Goal: Task Accomplishment & Management: Manage account settings

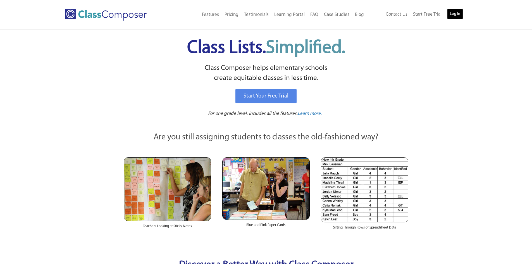
click at [455, 14] on link "Log In" at bounding box center [455, 13] width 16 height 11
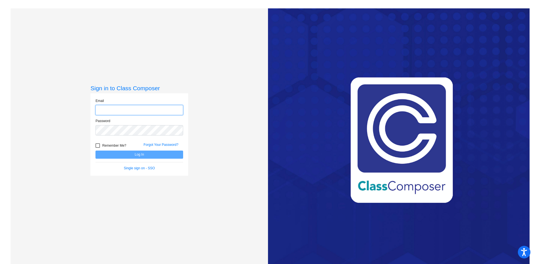
click at [137, 110] on input "email" at bounding box center [139, 110] width 88 height 10
type input "cseago@sintonisd.net"
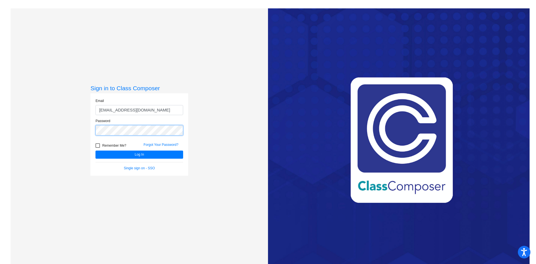
click at [95, 150] on button "Log In" at bounding box center [139, 154] width 88 height 8
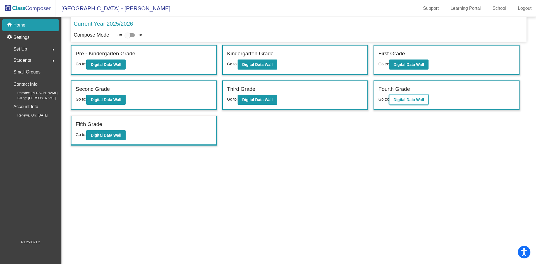
click at [395, 98] on b "Digital Data Wall" at bounding box center [409, 99] width 30 height 4
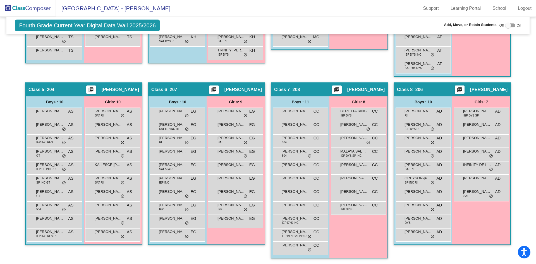
scroll to position [80, 0]
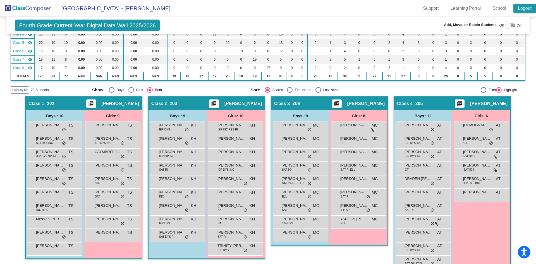
click at [519, 8] on link "Logout" at bounding box center [524, 8] width 23 height 9
